Goal: Task Accomplishment & Management: Use online tool/utility

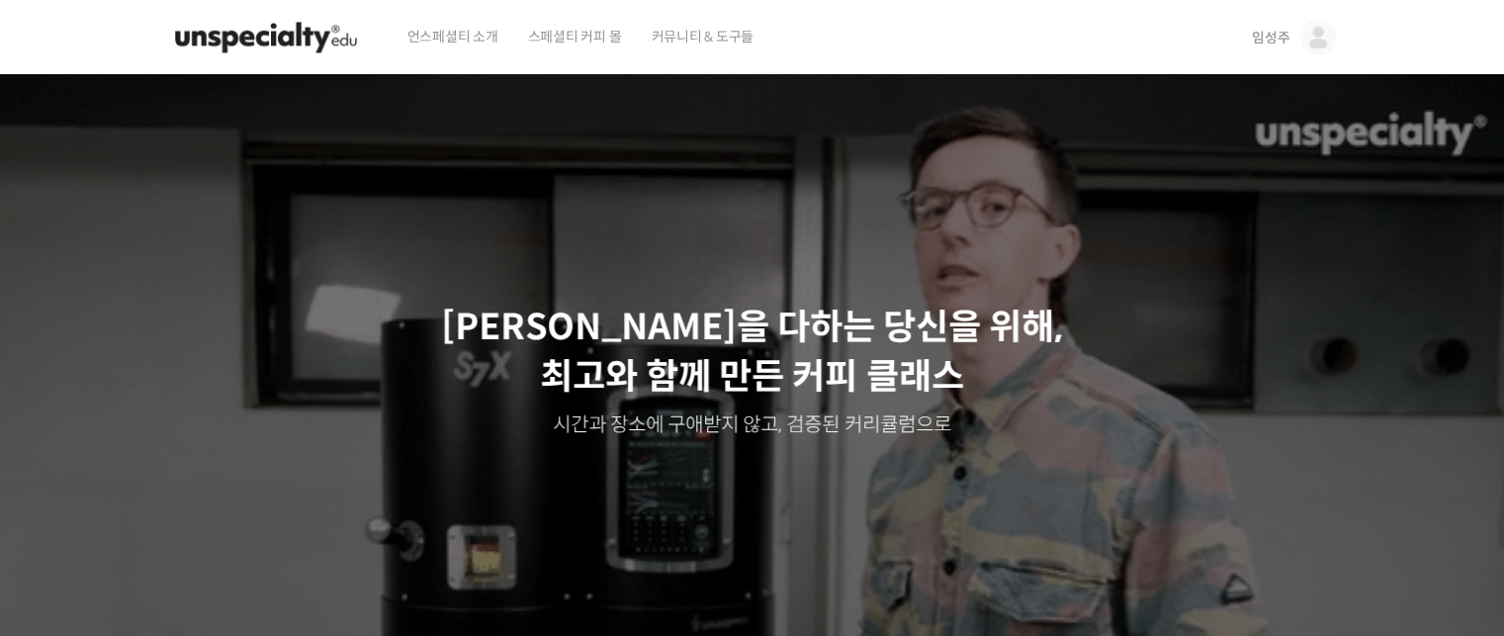
click at [1327, 44] on img at bounding box center [1318, 38] width 36 height 36
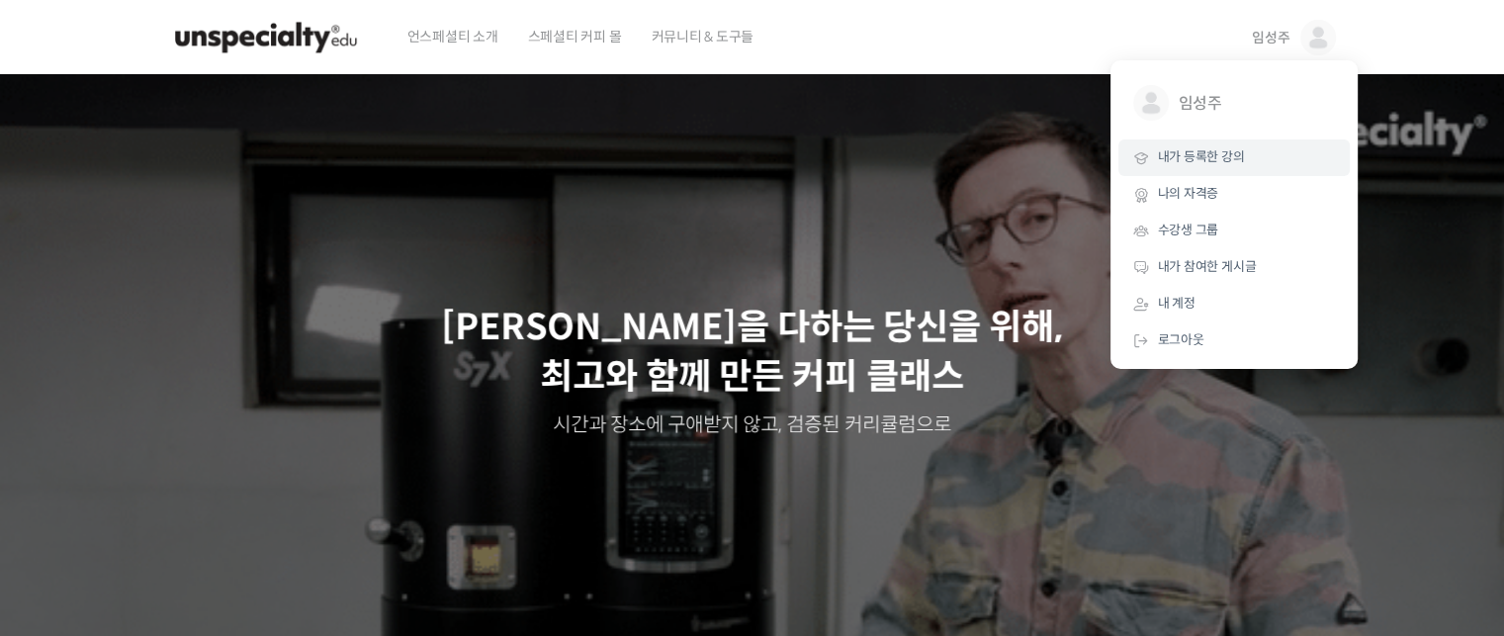
click at [1184, 164] on span "내가 등록한 강의" at bounding box center [1201, 156] width 87 height 17
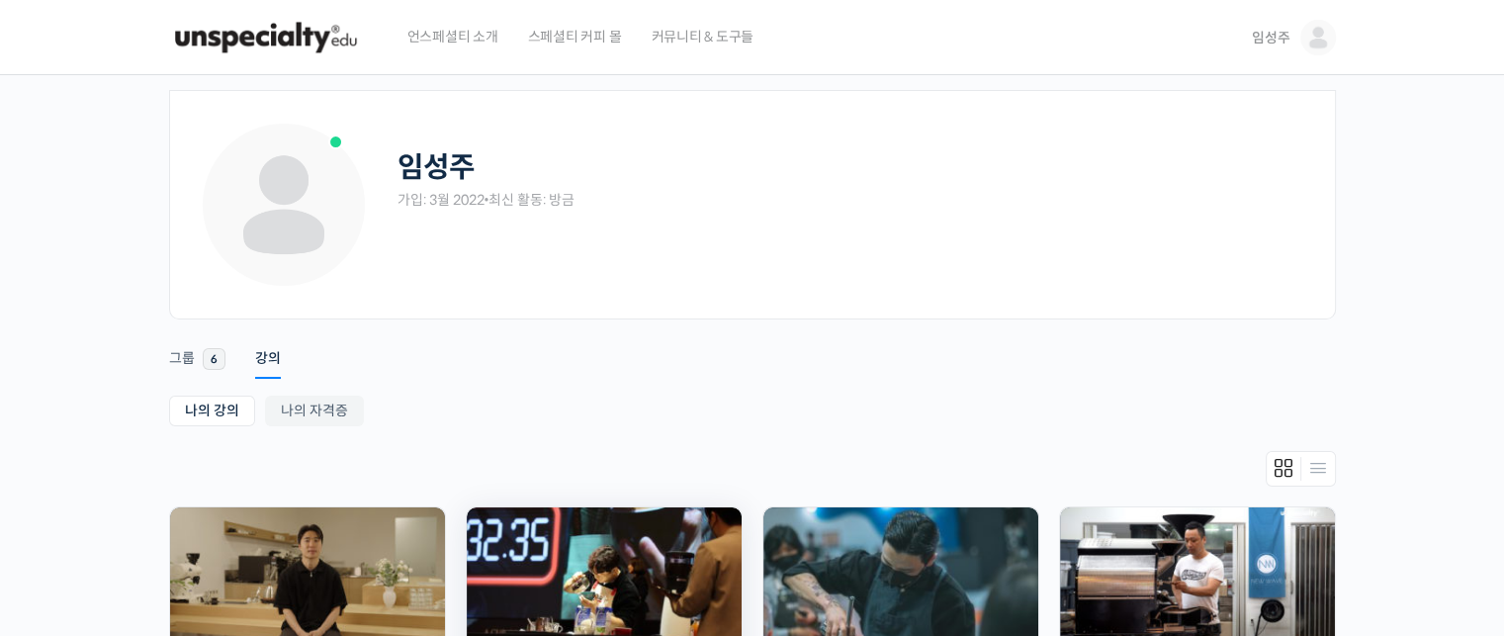
scroll to position [297, 0]
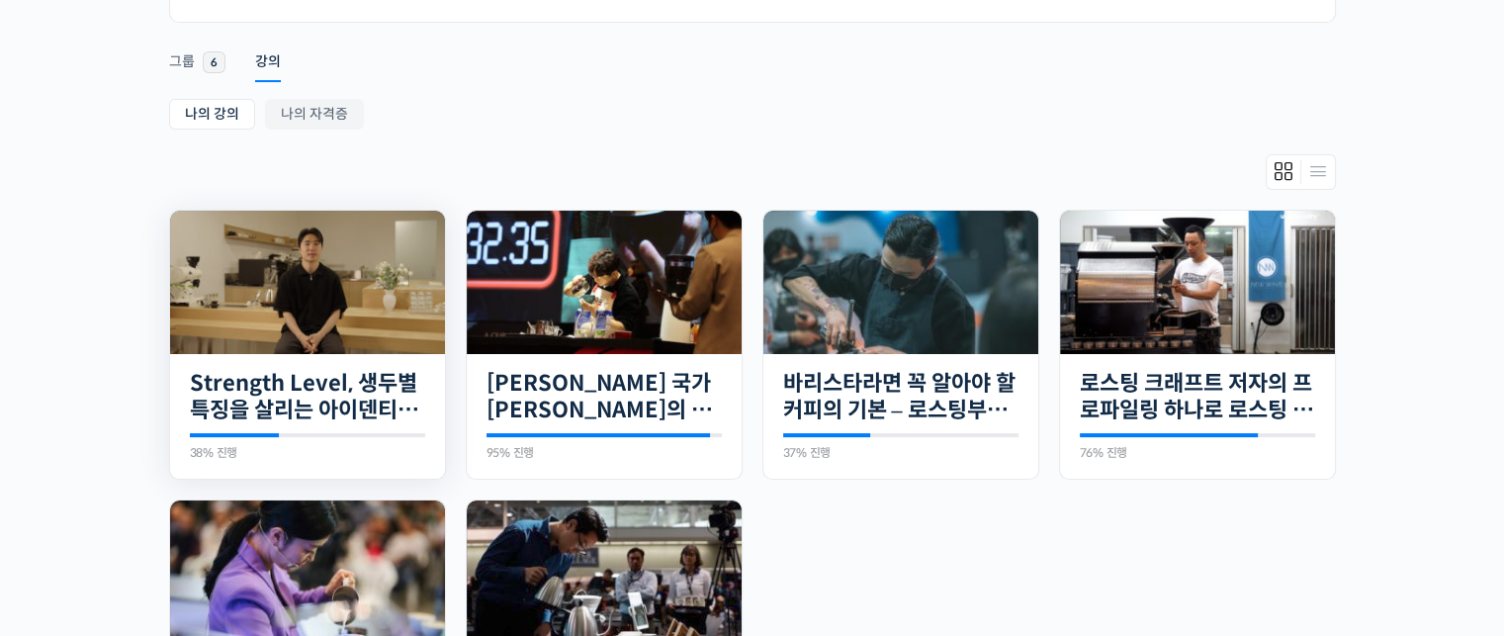
click at [285, 281] on img at bounding box center [307, 282] width 275 height 143
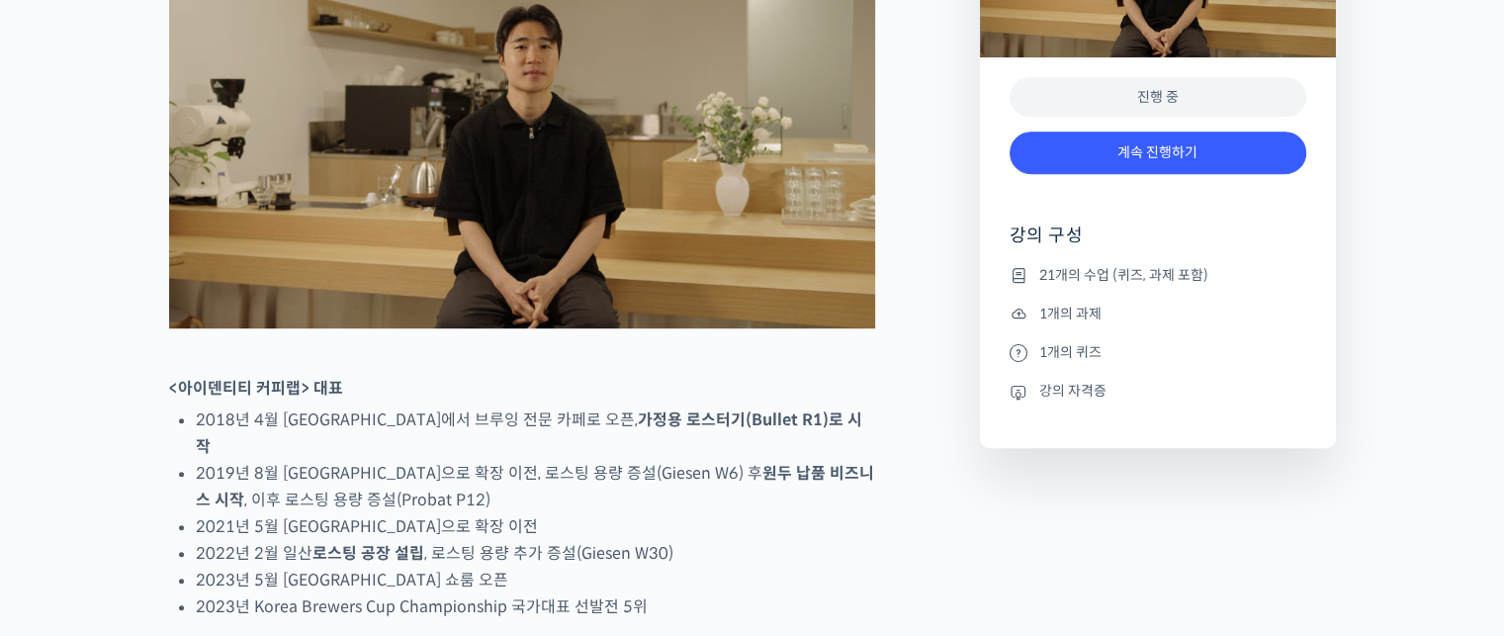
scroll to position [989, 0]
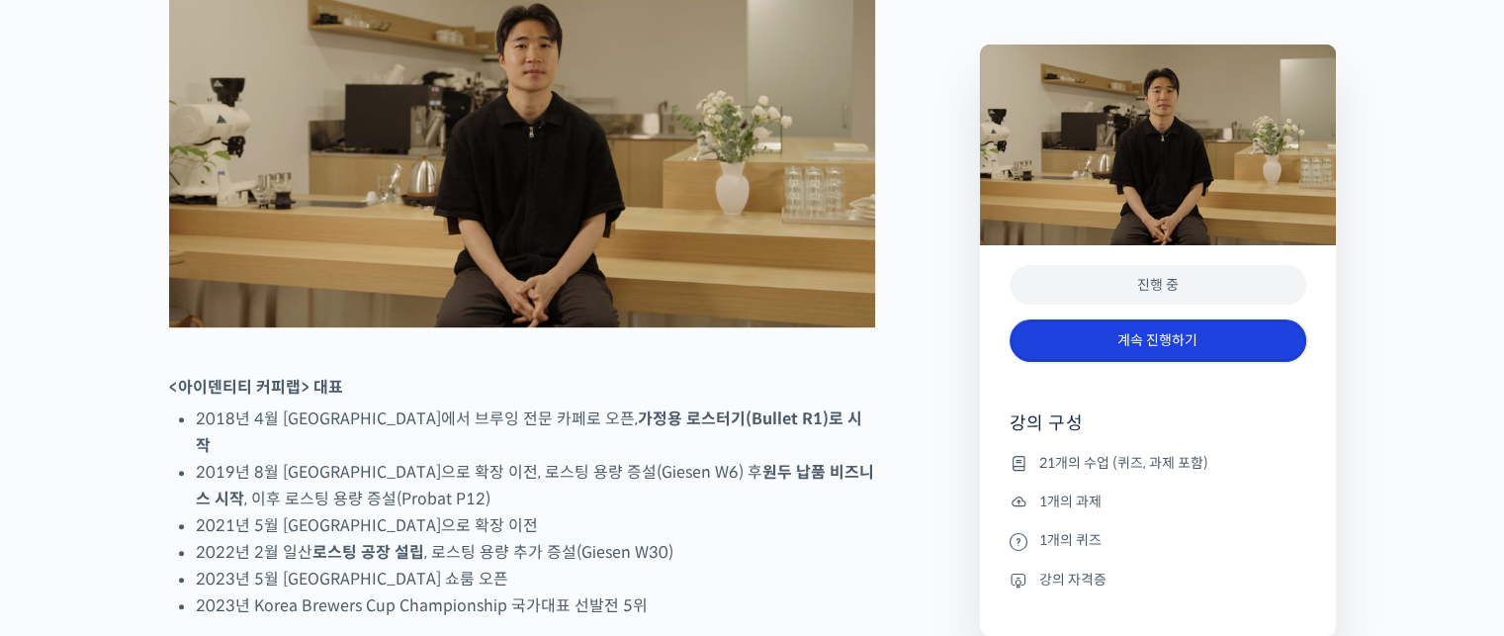
click at [1135, 344] on link "계속 진행하기" at bounding box center [1157, 340] width 297 height 43
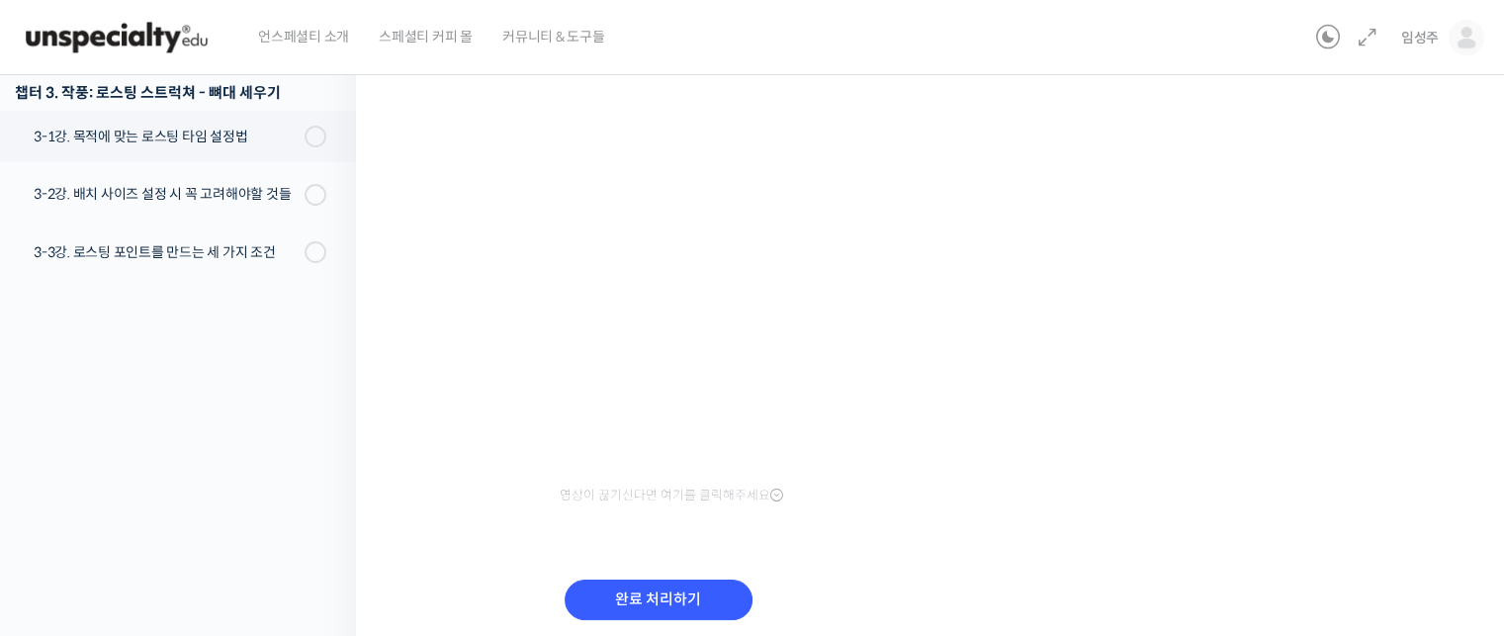
scroll to position [403, 0]
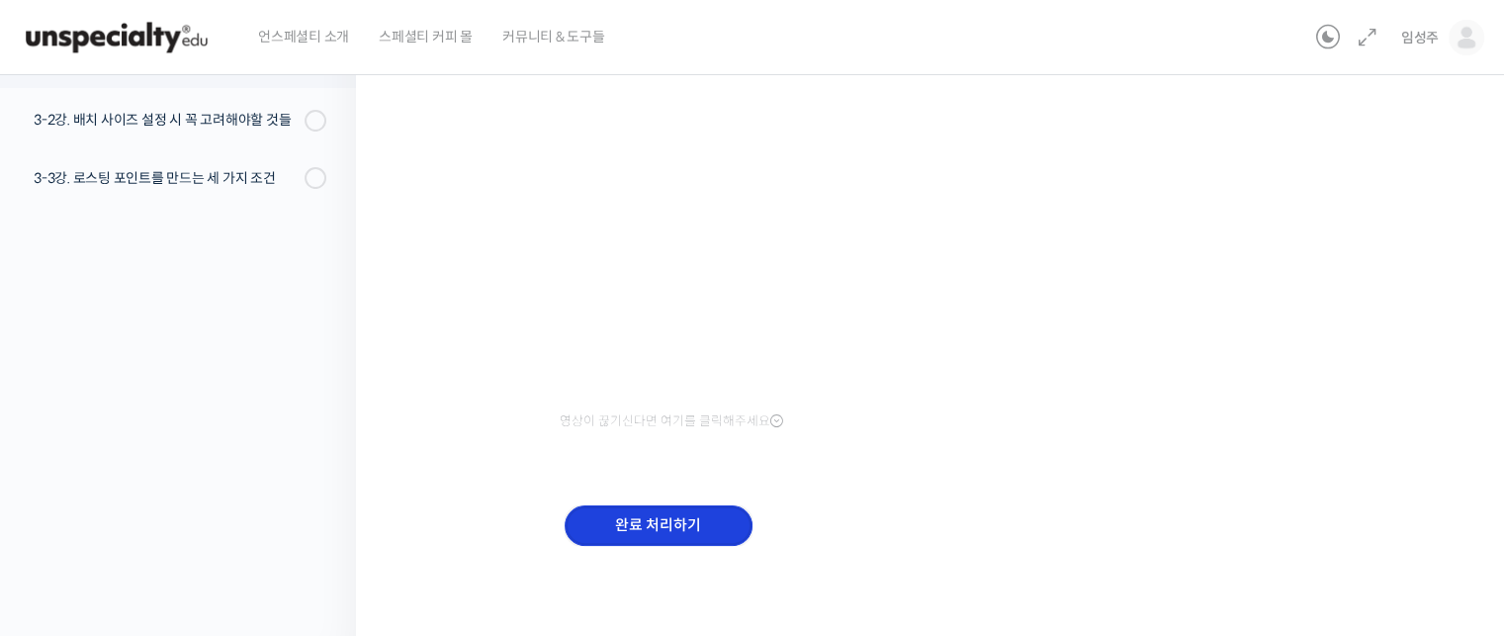
click at [674, 531] on input "완료 처리하기" at bounding box center [659, 525] width 188 height 41
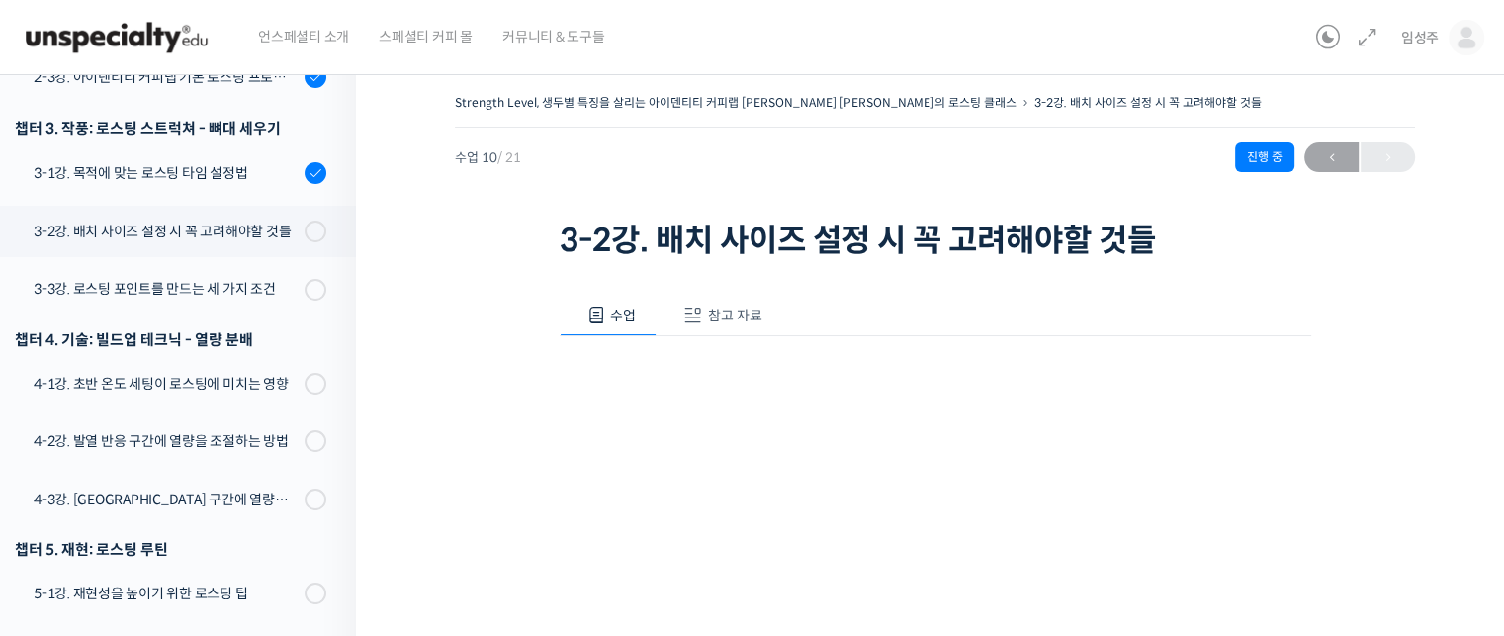
scroll to position [99, 0]
